Goal: Task Accomplishment & Management: Manage account settings

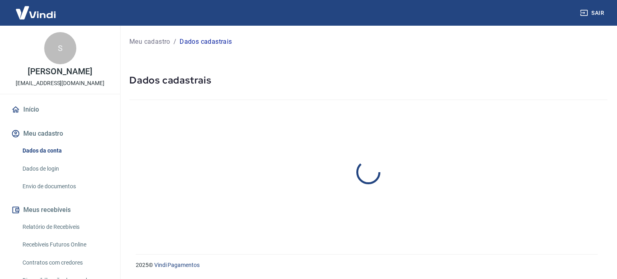
select select "SP"
select select "business"
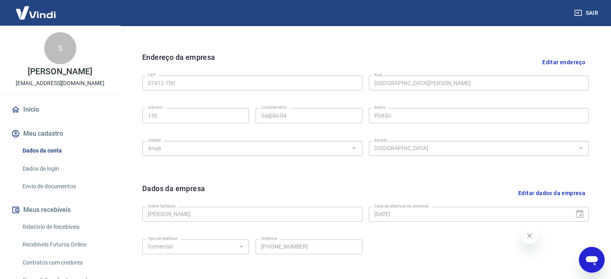
scroll to position [241, 0]
click at [579, 193] on button "Editar dados da empresa" at bounding box center [552, 193] width 74 height 21
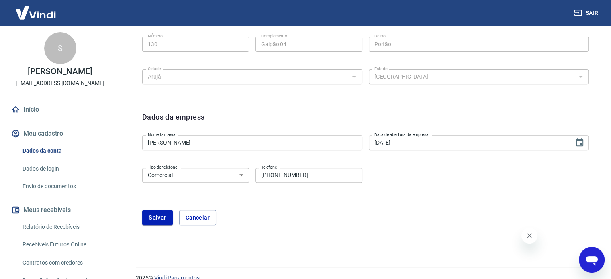
scroll to position [325, 0]
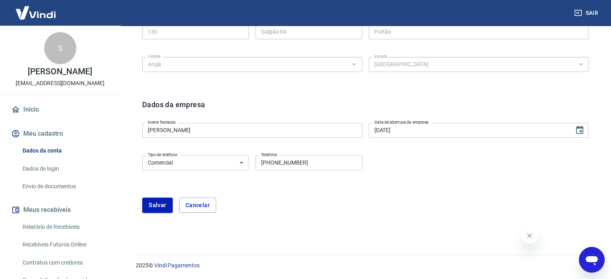
click at [227, 131] on input "SARA BERENICE GUAGLIONI" at bounding box center [252, 130] width 220 height 15
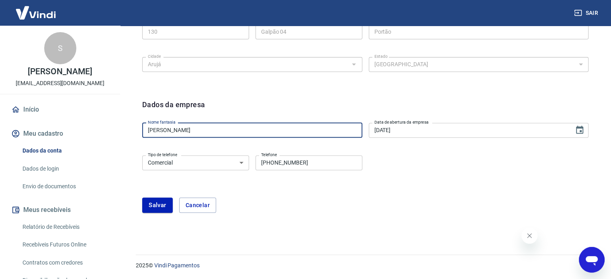
click at [227, 131] on input "SARA BERENICE GUAGLIONI" at bounding box center [252, 130] width 220 height 15
click at [269, 203] on div "Salvar Cancelar" at bounding box center [365, 205] width 447 height 15
drag, startPoint x: 248, startPoint y: 132, endPoint x: 52, endPoint y: 135, distance: 195.4
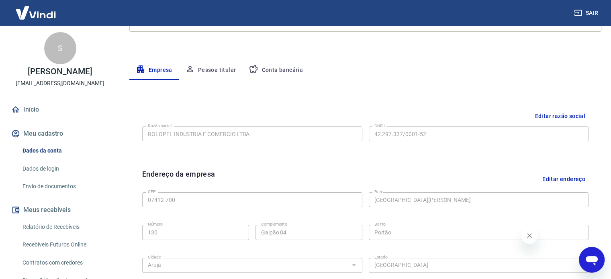
scroll to position [285, 0]
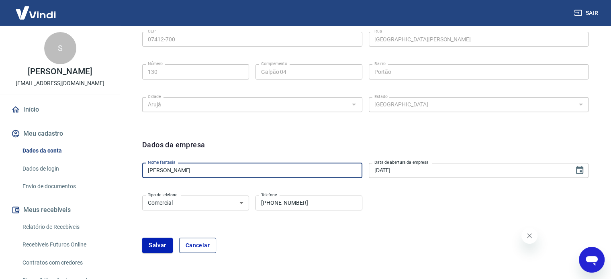
click at [187, 242] on button "Cancelar" at bounding box center [197, 245] width 37 height 15
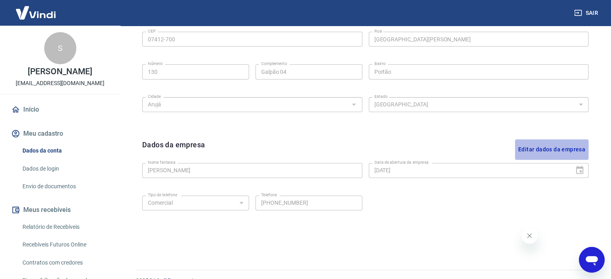
click at [569, 149] on button "Editar dados da empresa" at bounding box center [552, 149] width 74 height 21
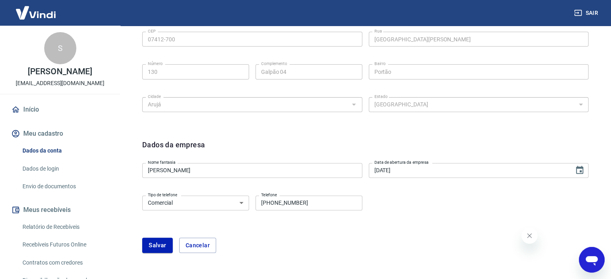
drag, startPoint x: 229, startPoint y: 173, endPoint x: 21, endPoint y: 176, distance: 207.8
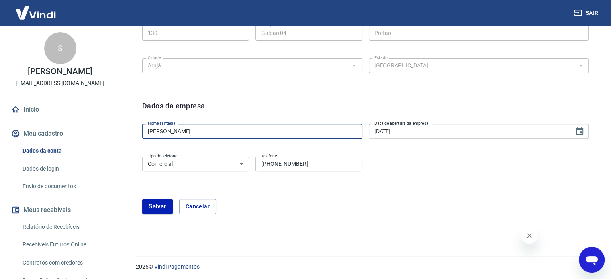
scroll to position [325, 0]
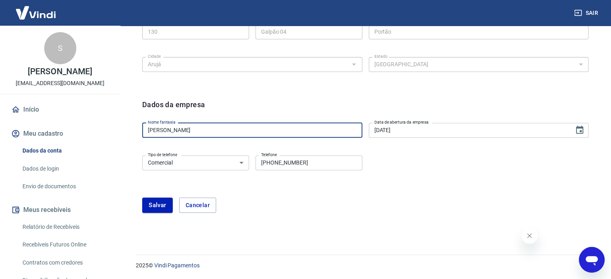
type input "r"
drag, startPoint x: 181, startPoint y: 130, endPoint x: 83, endPoint y: 122, distance: 98.8
drag, startPoint x: 187, startPoint y: 132, endPoint x: 97, endPoint y: 133, distance: 89.6
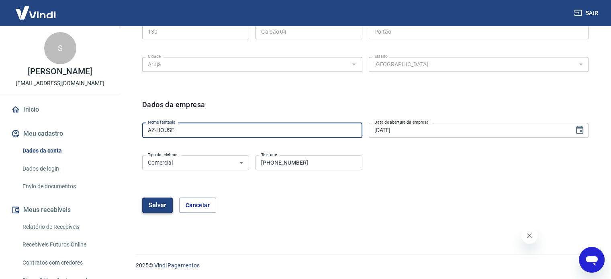
type input "AZ-HOUSE"
click at [163, 207] on button "Salvar" at bounding box center [157, 205] width 31 height 15
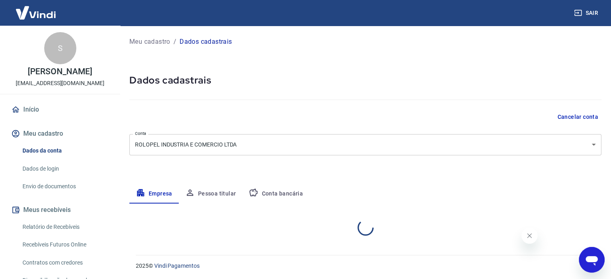
select select "SP"
select select "business"
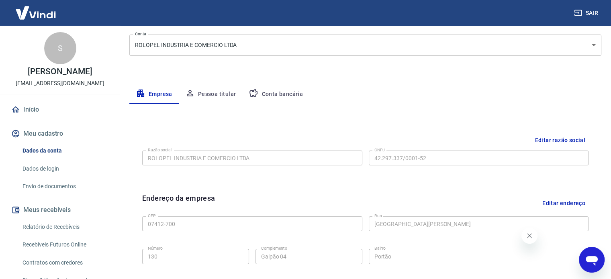
scroll to position [99, 0]
click at [222, 97] on button "Pessoa titular" at bounding box center [211, 95] width 64 height 19
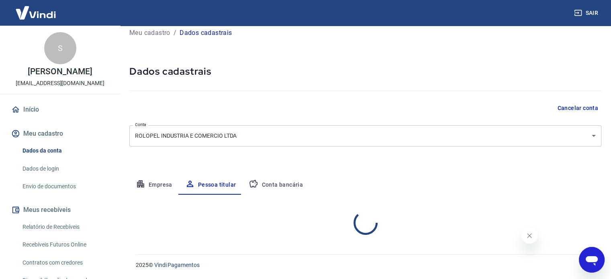
scroll to position [42, 0]
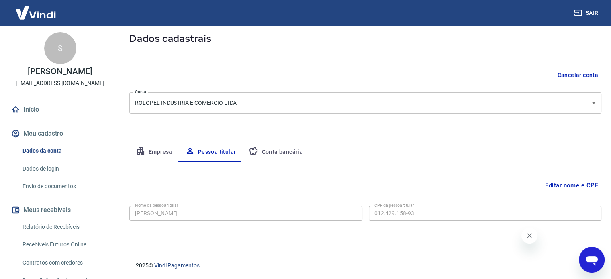
click at [559, 189] on button "Editar nome e CPF" at bounding box center [571, 185] width 59 height 15
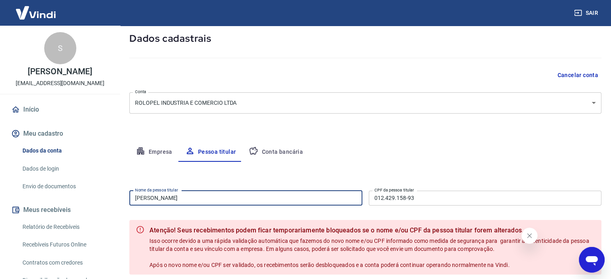
drag, startPoint x: 273, startPoint y: 202, endPoint x: 244, endPoint y: 197, distance: 29.3
click at [205, 205] on input "SARA BERENICE GUAGLIONI" at bounding box center [245, 198] width 233 height 15
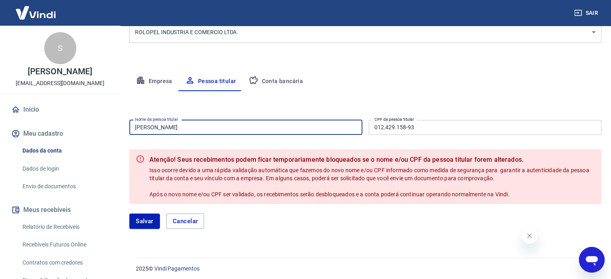
scroll to position [116, 0]
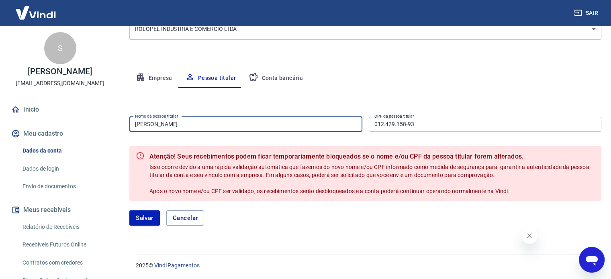
drag, startPoint x: 222, startPoint y: 124, endPoint x: 40, endPoint y: 117, distance: 181.8
click at [40, 117] on div "Sair S SARA BERENICE GUAGLIONI rolopel.adm@gmail.com Início Meu cadastro Dados …" at bounding box center [305, 23] width 611 height 279
type input "[PERSON_NAME]"
click at [422, 124] on input "012.429.158-93" at bounding box center [485, 124] width 233 height 15
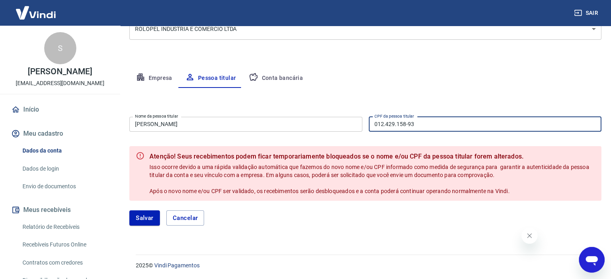
click at [422, 123] on input "012.429.158-93" at bounding box center [485, 124] width 233 height 15
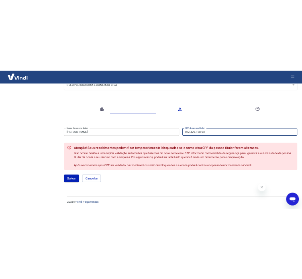
scroll to position [90, 0]
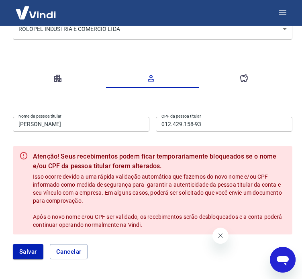
click at [230, 124] on input "012.429.158-93" at bounding box center [224, 124] width 137 height 15
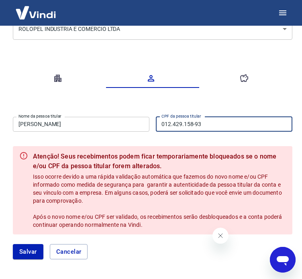
click at [230, 124] on input "012.429.158-93" at bounding box center [224, 124] width 137 height 15
click at [230, 123] on input "012.429.158-93" at bounding box center [224, 124] width 137 height 15
drag, startPoint x: 204, startPoint y: 127, endPoint x: 148, endPoint y: 132, distance: 56.9
click at [148, 132] on div "Nome da pessoa titular RAFAEL CORTIELLA LEAL Nome da pessoa titular CPF da pess…" at bounding box center [153, 124] width 280 height 20
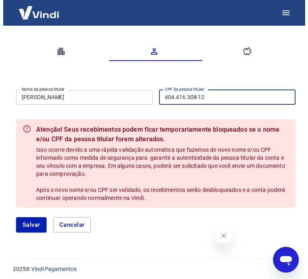
scroll to position [117, 0]
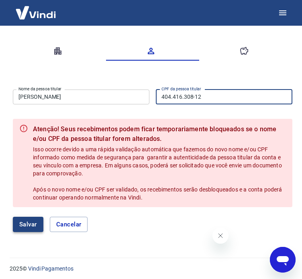
type input "404.416.308-12"
click at [26, 220] on button "Salvar" at bounding box center [28, 224] width 31 height 15
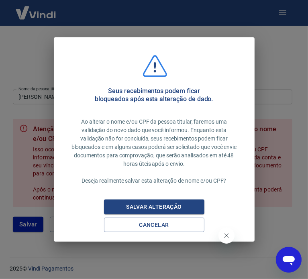
click at [152, 208] on div "Salvar alteração" at bounding box center [154, 207] width 75 height 10
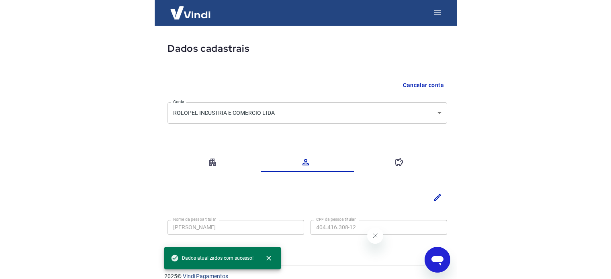
scroll to position [14, 0]
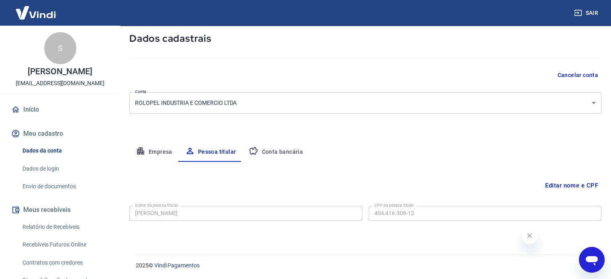
click at [284, 151] on button "Conta bancária" at bounding box center [275, 152] width 67 height 19
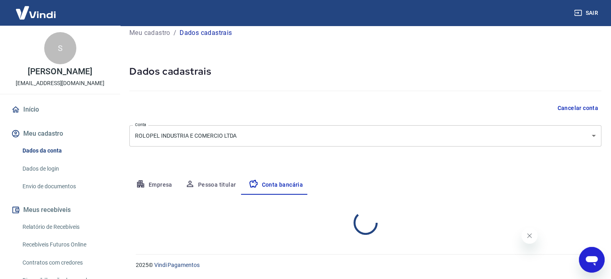
select select "1"
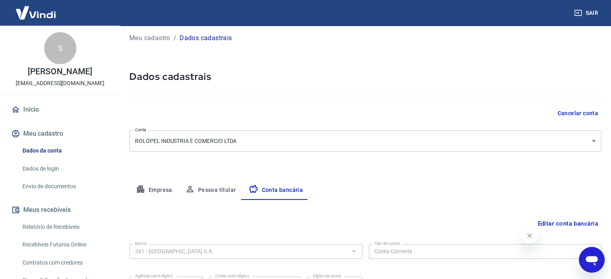
scroll to position [0, 0]
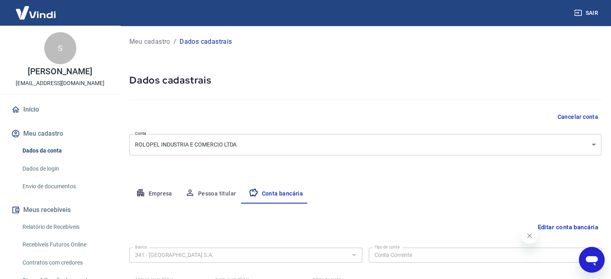
click at [211, 193] on button "Pessoa titular" at bounding box center [211, 194] width 64 height 19
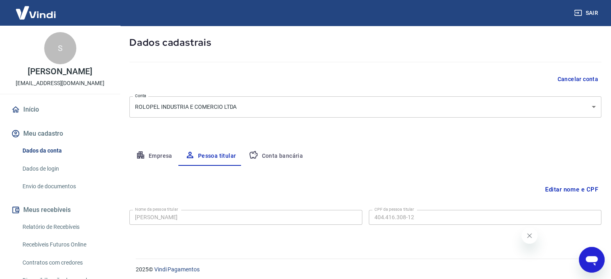
scroll to position [42, 0]
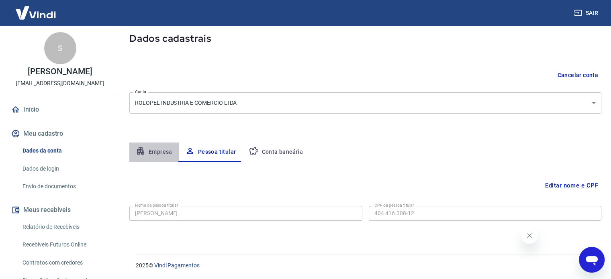
drag, startPoint x: 162, startPoint y: 151, endPoint x: 178, endPoint y: 156, distance: 17.2
click at [162, 151] on button "Empresa" at bounding box center [153, 152] width 49 height 19
select select "SP"
select select "business"
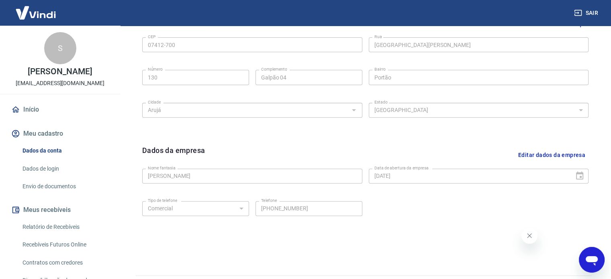
scroll to position [300, 0]
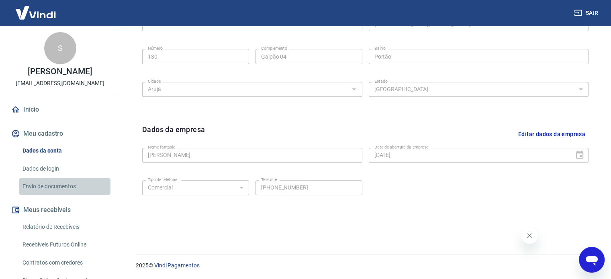
click at [71, 191] on link "Envio de documentos" at bounding box center [64, 186] width 91 height 16
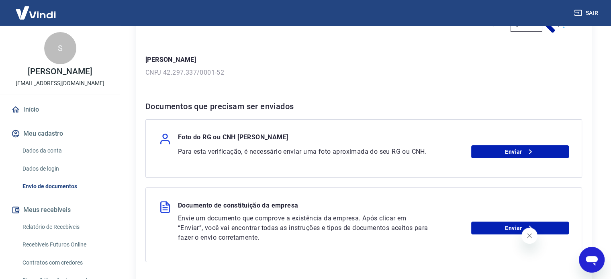
scroll to position [80, 0]
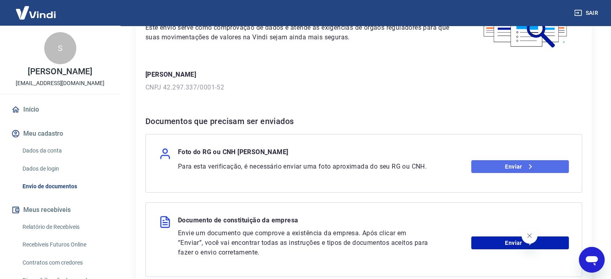
click at [552, 166] on link "Enviar" at bounding box center [521, 166] width 98 height 13
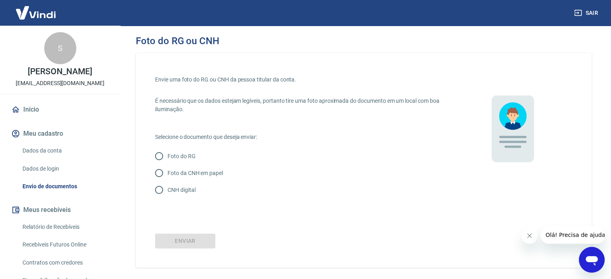
click at [172, 180] on label "Foto da CNH em papel" at bounding box center [298, 173] width 295 height 17
click at [168, 180] on input "Foto da CNH em papel" at bounding box center [159, 173] width 17 height 17
radio input "true"
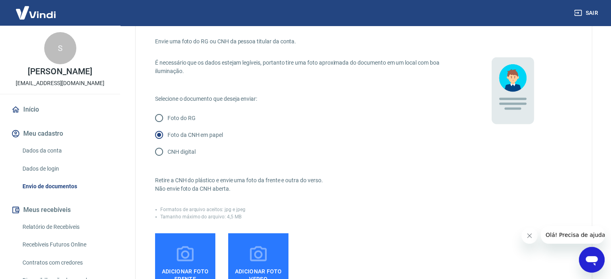
scroll to position [40, 0]
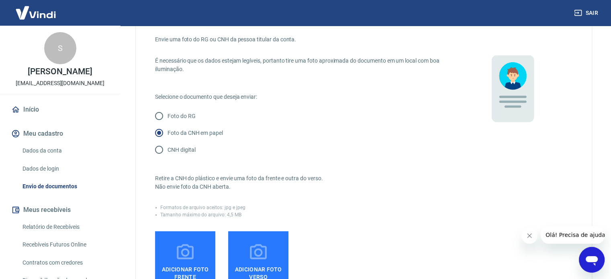
click at [194, 149] on p "CNH digital" at bounding box center [182, 150] width 28 height 8
click at [168, 149] on input "CNH digital" at bounding box center [159, 149] width 17 height 17
radio input "true"
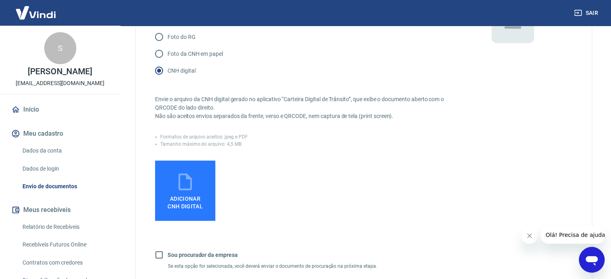
scroll to position [121, 0]
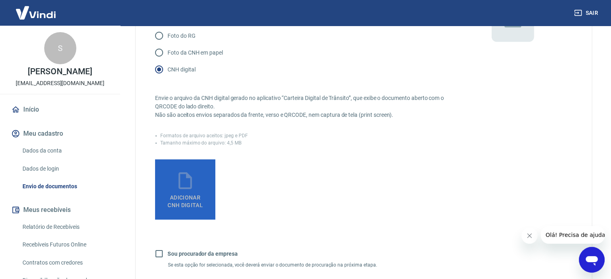
click at [203, 178] on label "Adicionar CNH Digital" at bounding box center [185, 190] width 60 height 60
click at [0, 0] on input "Adicionar CNH Digital" at bounding box center [0, 0] width 0 height 0
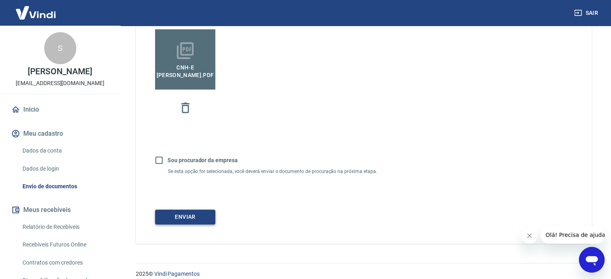
scroll to position [259, 0]
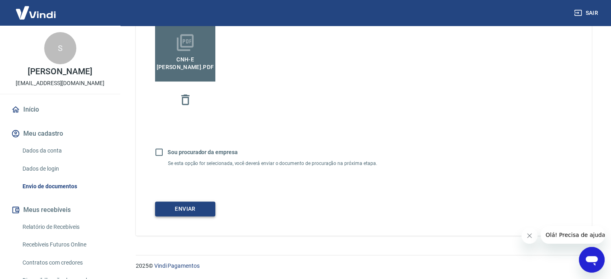
click at [199, 213] on button "Enviar" at bounding box center [185, 209] width 60 height 15
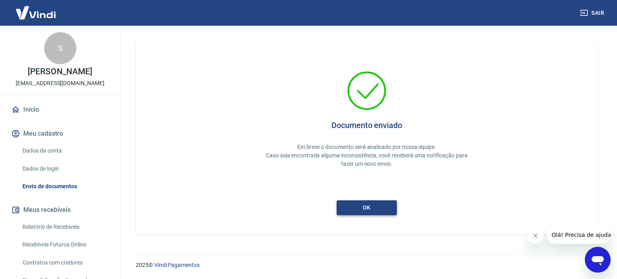
click at [379, 211] on button "ok" at bounding box center [367, 208] width 60 height 15
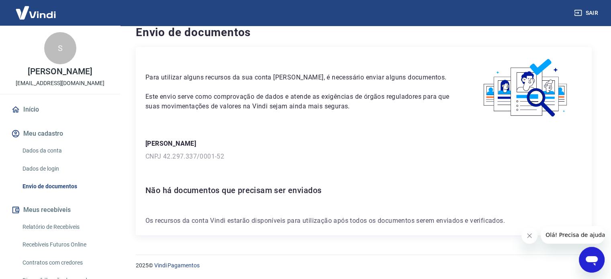
scroll to position [11, 0]
click at [50, 195] on link "Envio de documentos" at bounding box center [64, 186] width 91 height 16
click at [49, 175] on link "Dados de login" at bounding box center [64, 169] width 91 height 16
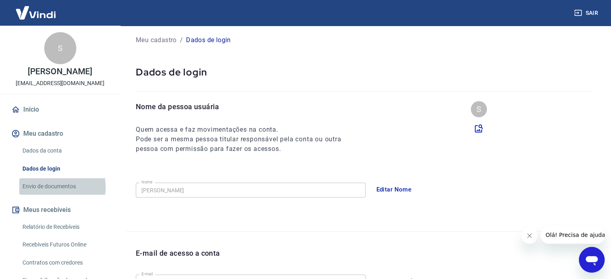
click at [48, 195] on link "Envio de documentos" at bounding box center [64, 186] width 91 height 16
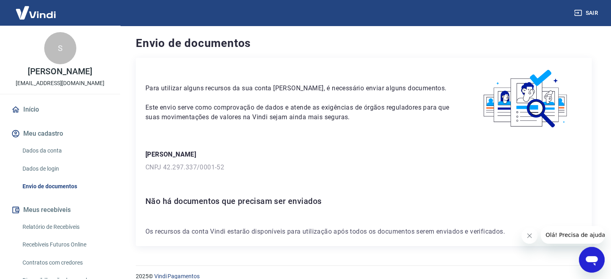
click at [47, 177] on link "Dados de login" at bounding box center [64, 169] width 91 height 16
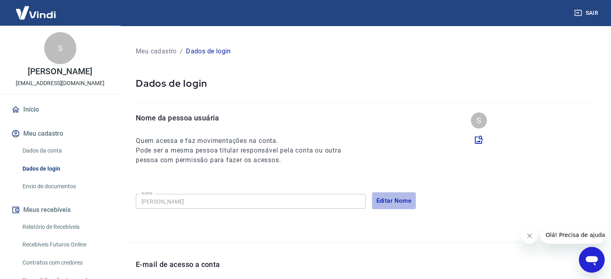
click at [379, 197] on button "Editar Nome" at bounding box center [394, 201] width 44 height 17
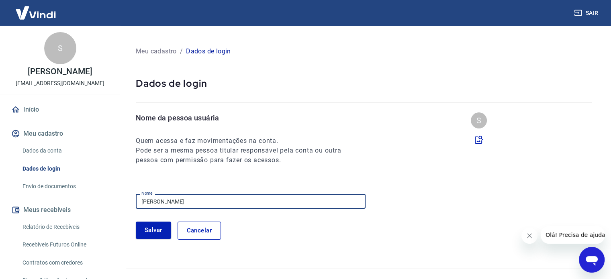
drag, startPoint x: 233, startPoint y: 201, endPoint x: 56, endPoint y: 186, distance: 177.5
click at [57, 186] on div "Sair S SARA BERENICE GUAGLIONI rolopel.adm@gmail.com Início Meu cadastro Dados …" at bounding box center [305, 139] width 611 height 279
type input "f"
type input "[PERSON_NAME]"
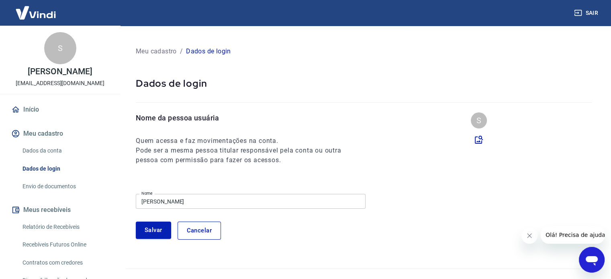
click at [257, 225] on div "Salvar Cancelar" at bounding box center [369, 231] width 466 height 18
click at [160, 232] on button "Salvar" at bounding box center [153, 230] width 35 height 17
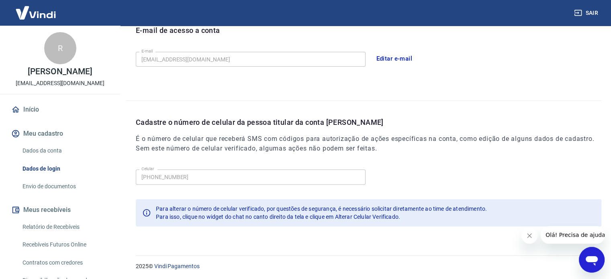
scroll to position [235, 0]
click at [45, 151] on link "Dados da conta" at bounding box center [64, 151] width 91 height 16
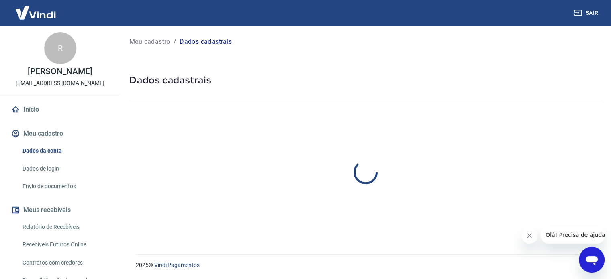
select select "SP"
select select "business"
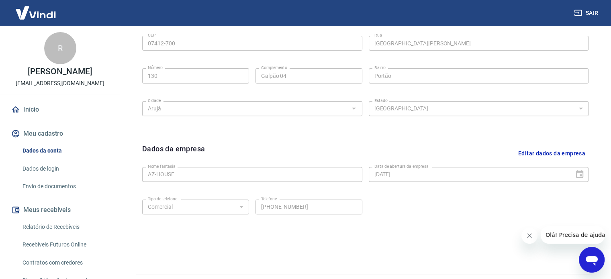
scroll to position [281, 0]
click at [52, 189] on link "Envio de documentos" at bounding box center [64, 186] width 91 height 16
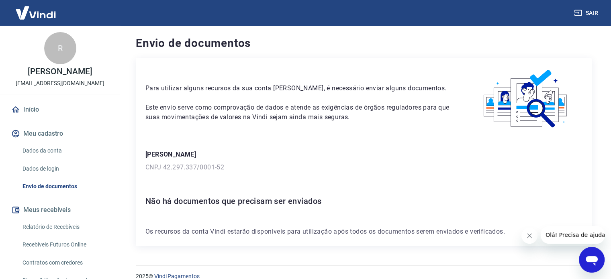
click at [308, 99] on div "Para utilizar alguns recursos da sua conta Vindi, é necessário enviar alguns do…" at bounding box center [299, 95] width 306 height 55
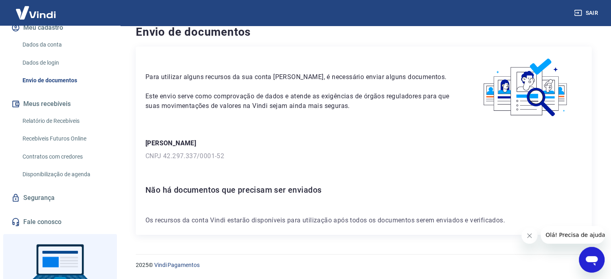
scroll to position [121, 0]
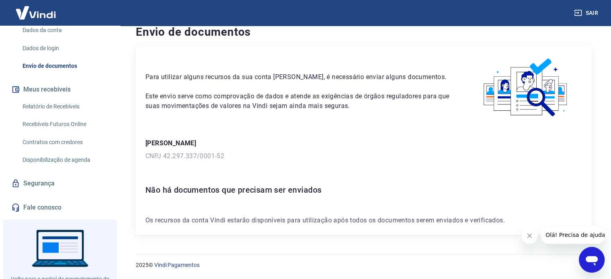
click at [58, 109] on link "Relatório de Recebíveis" at bounding box center [64, 106] width 91 height 16
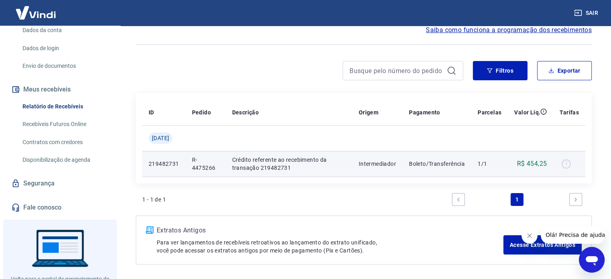
scroll to position [40, 0]
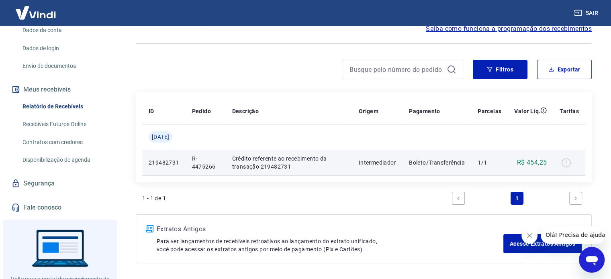
click at [404, 161] on td "Boleto/Transferência" at bounding box center [437, 163] width 69 height 26
click at [192, 166] on td "R-4475266" at bounding box center [206, 163] width 40 height 26
click at [154, 165] on p "219482731" at bounding box center [164, 163] width 31 height 8
click at [566, 164] on div at bounding box center [569, 162] width 19 height 13
click at [543, 164] on p "R$ 454,25" at bounding box center [532, 163] width 30 height 10
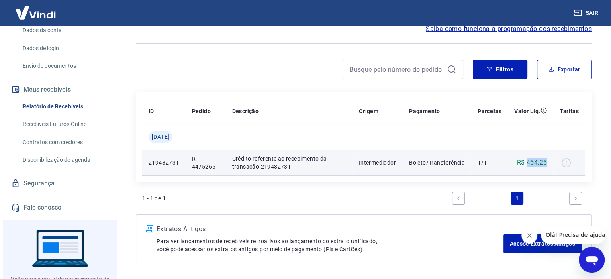
click at [543, 164] on p "R$ 454,25" at bounding box center [532, 163] width 30 height 10
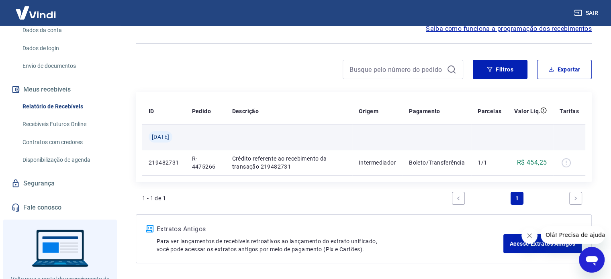
click at [522, 139] on td at bounding box center [530, 137] width 45 height 26
click at [361, 142] on td at bounding box center [378, 137] width 50 height 26
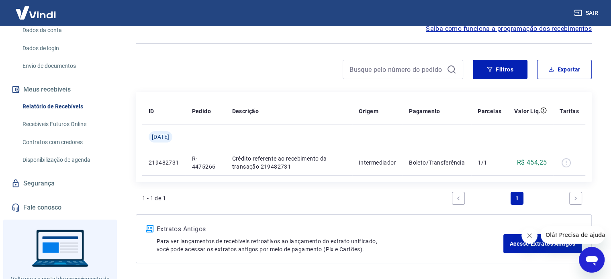
scroll to position [0, 0]
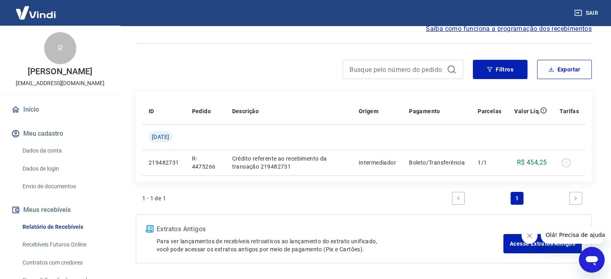
click at [42, 135] on button "Meu cadastro" at bounding box center [60, 134] width 101 height 18
click at [45, 149] on link "Dados da conta" at bounding box center [64, 151] width 91 height 16
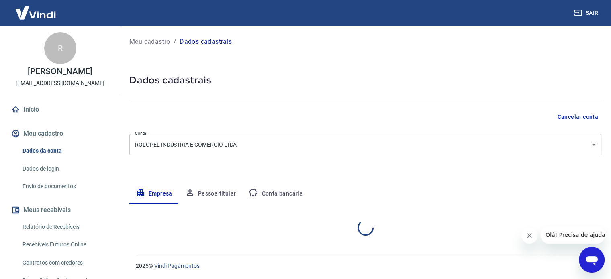
select select "SP"
select select "business"
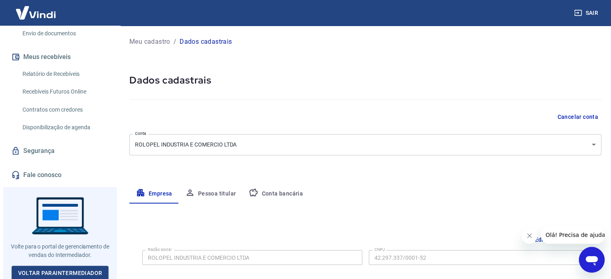
scroll to position [155, 0]
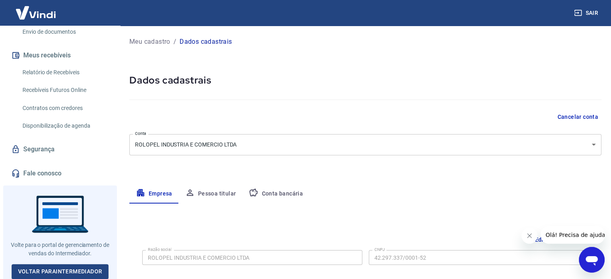
click at [63, 168] on link "Fale conosco" at bounding box center [60, 174] width 101 height 18
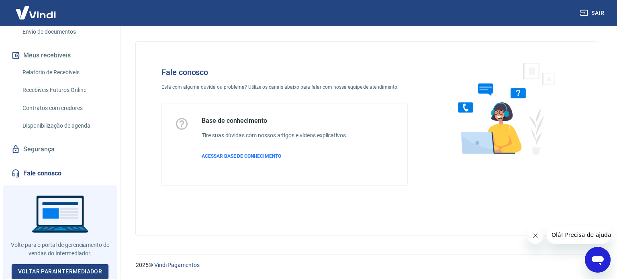
click at [33, 147] on link "Segurança" at bounding box center [60, 150] width 101 height 18
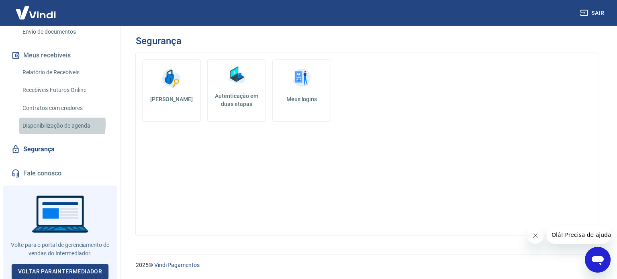
click at [39, 124] on link "Disponibilização de agenda" at bounding box center [64, 126] width 91 height 16
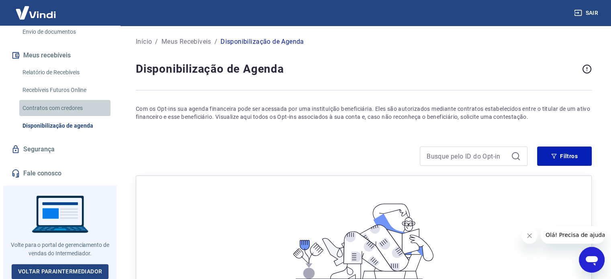
click at [72, 108] on link "Contratos com credores" at bounding box center [64, 108] width 91 height 16
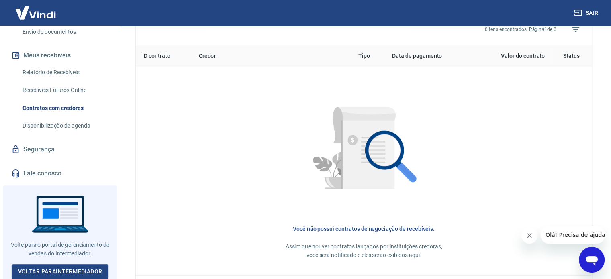
scroll to position [322, 0]
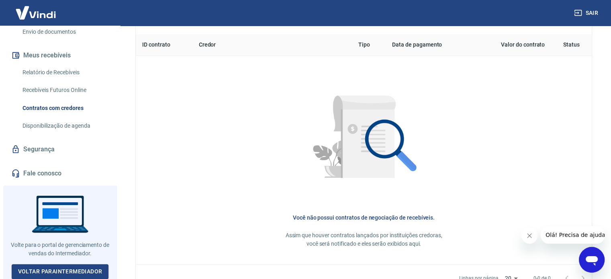
click at [45, 86] on link "Recebíveis Futuros Online" at bounding box center [64, 90] width 91 height 16
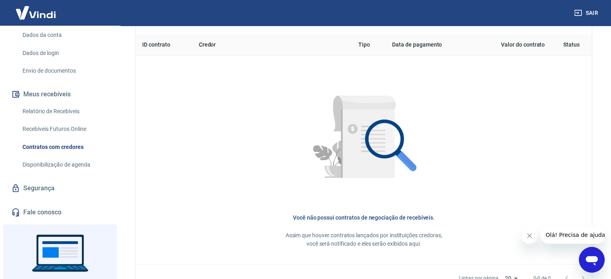
scroll to position [115, 0]
click at [45, 141] on link "Contratos com credores" at bounding box center [64, 148] width 91 height 16
click at [42, 140] on link "Contratos com credores" at bounding box center [64, 148] width 91 height 16
click at [46, 131] on link "Recebíveis Futuros Online" at bounding box center [64, 130] width 91 height 16
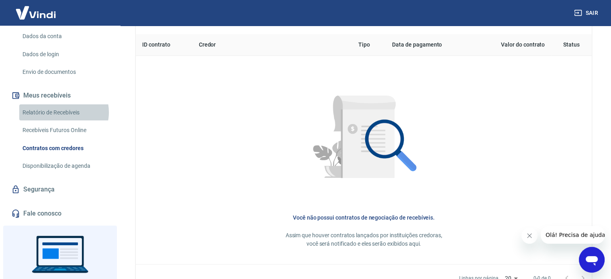
click at [64, 112] on link "Relatório de Recebíveis" at bounding box center [64, 113] width 91 height 16
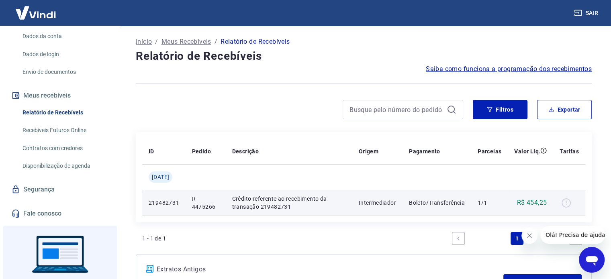
click at [441, 203] on p "Boleto/Transferência" at bounding box center [437, 203] width 56 height 8
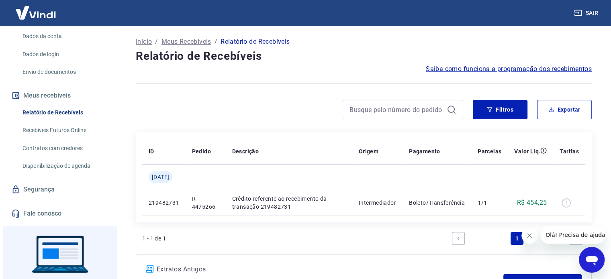
click at [46, 68] on link "Envio de documentos" at bounding box center [64, 72] width 91 height 16
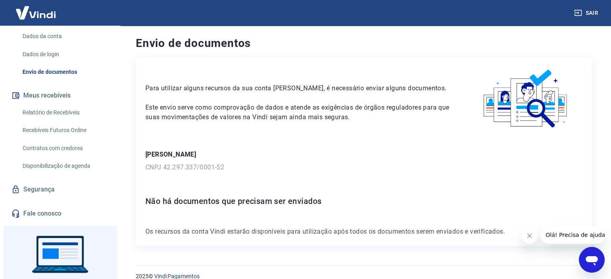
click at [350, 118] on div "Para utilizar alguns recursos da sua conta Vindi, é necessário enviar alguns do…" at bounding box center [364, 99] width 437 height 63
click at [531, 91] on img at bounding box center [526, 99] width 112 height 63
click at [357, 156] on p "[PERSON_NAME]" at bounding box center [364, 155] width 437 height 10
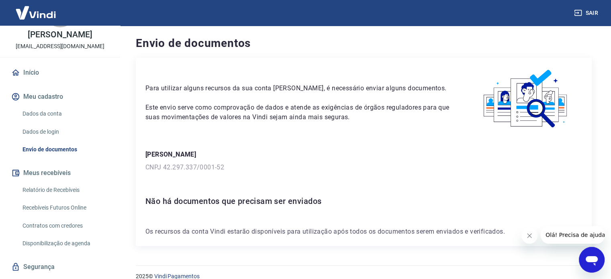
scroll to position [34, 0]
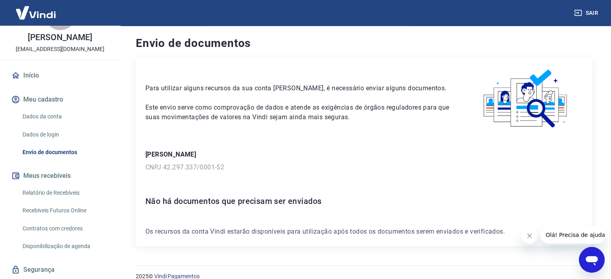
click at [44, 138] on link "Dados de login" at bounding box center [64, 135] width 91 height 16
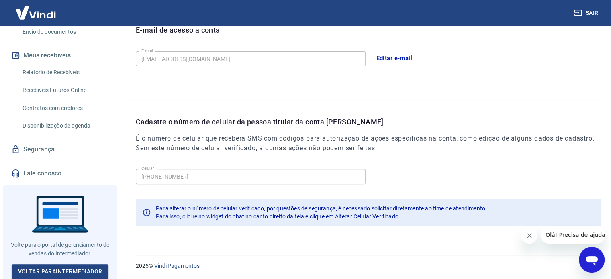
scroll to position [115, 0]
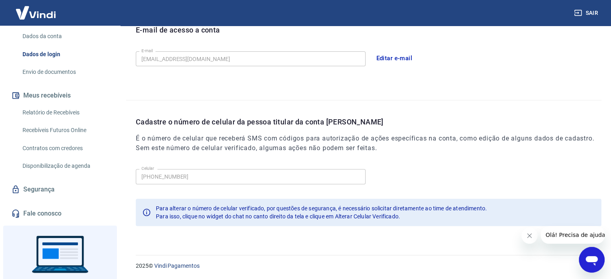
click at [62, 215] on link "Fale conosco" at bounding box center [60, 214] width 101 height 18
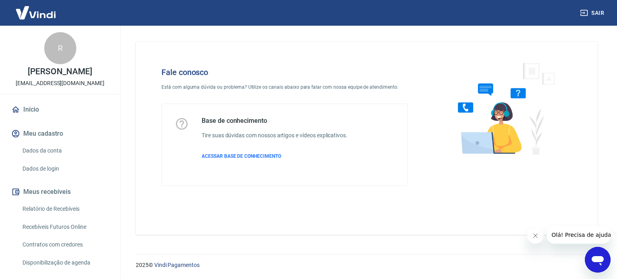
click at [597, 260] on icon "Abrir janela de mensagens" at bounding box center [598, 261] width 12 height 10
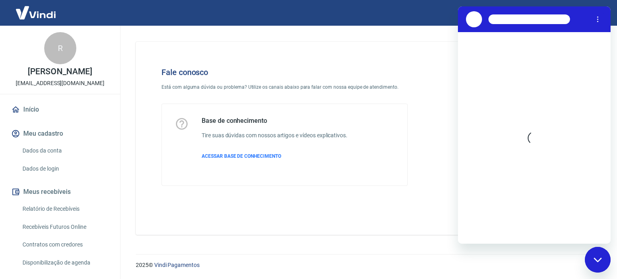
click at [444, 62] on img at bounding box center [503, 108] width 122 height 107
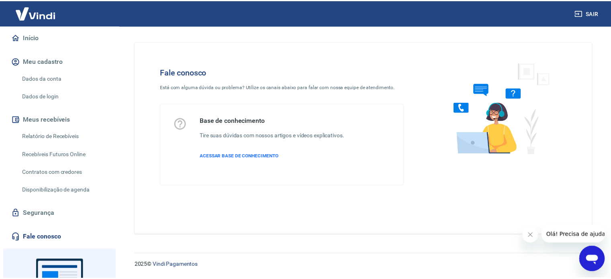
scroll to position [80, 0]
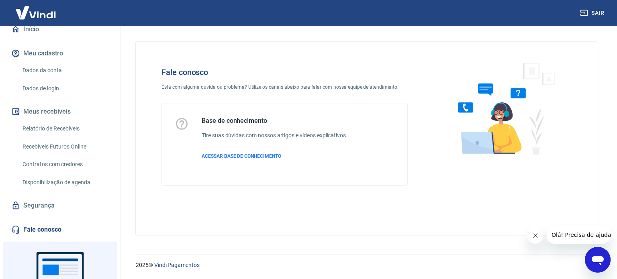
click at [46, 67] on link "Dados da conta" at bounding box center [64, 70] width 91 height 16
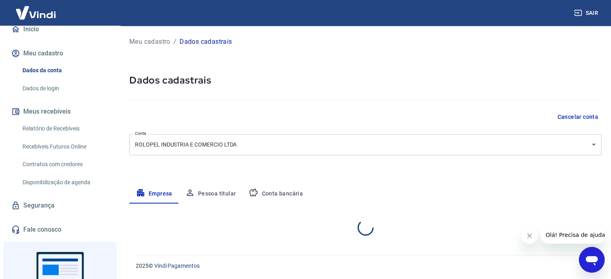
select select "SP"
select select "business"
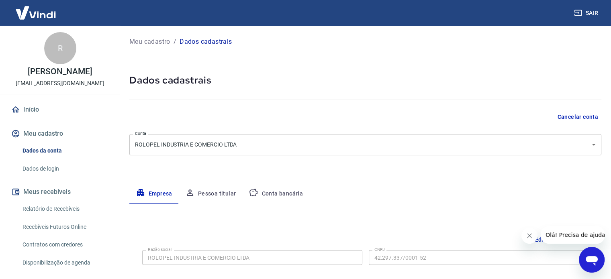
click at [53, 129] on button "Meu cadastro" at bounding box center [60, 134] width 101 height 18
click at [54, 169] on link "Dados de login" at bounding box center [64, 169] width 91 height 16
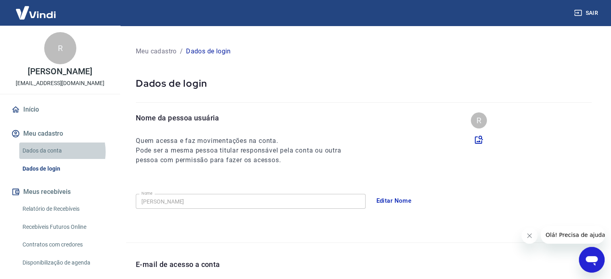
click at [53, 152] on link "Dados da conta" at bounding box center [64, 151] width 91 height 16
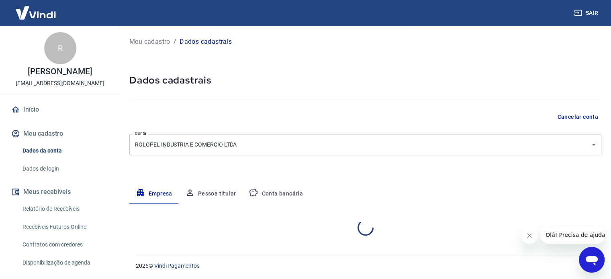
select select "SP"
select select "business"
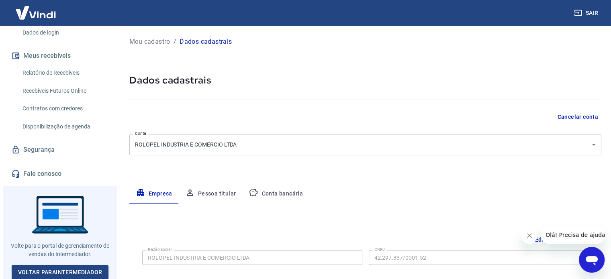
scroll to position [137, 0]
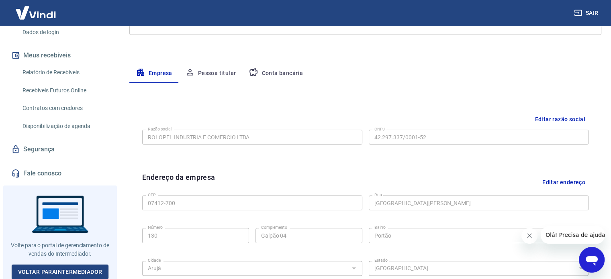
click at [227, 74] on button "Pessoa titular" at bounding box center [211, 73] width 64 height 19
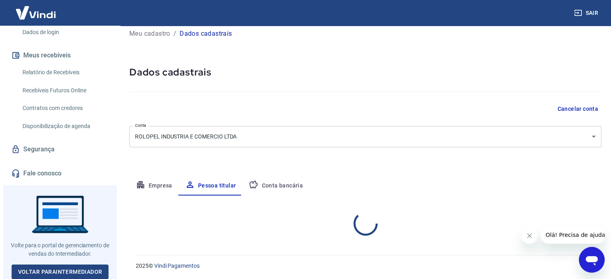
scroll to position [42, 0]
